Goal: Navigation & Orientation: Find specific page/section

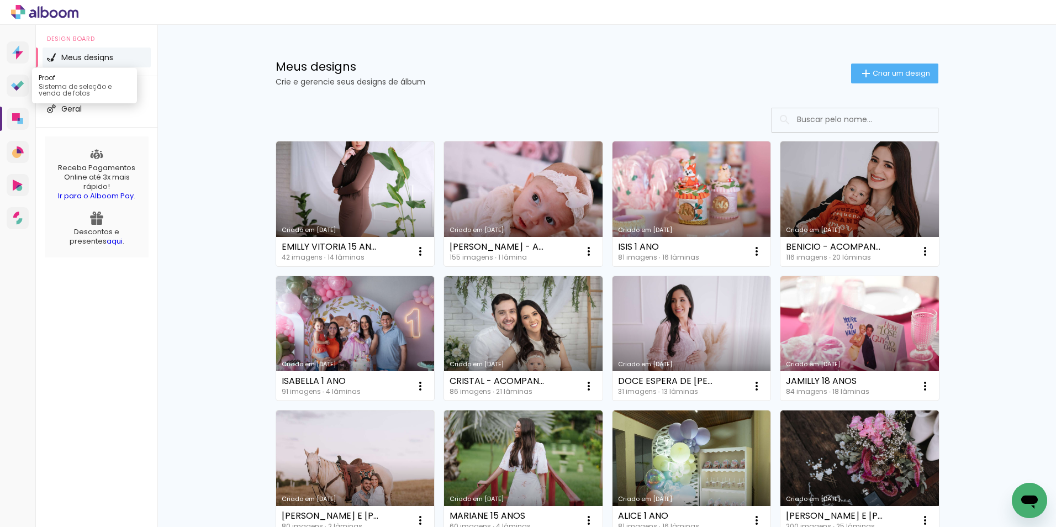
click at [12, 86] on icon at bounding box center [17, 86] width 13 height 10
